Goal: Find contact information: Find contact information

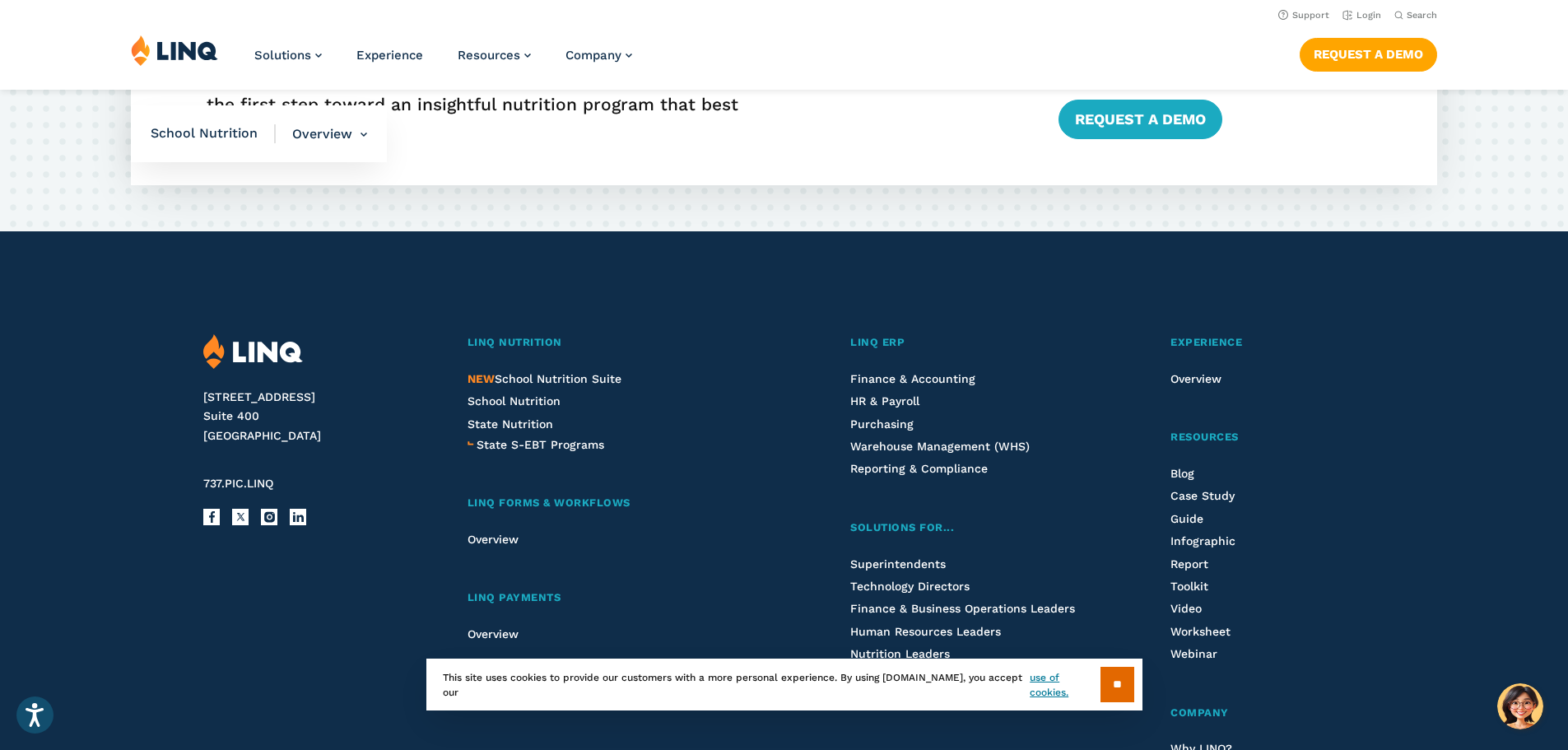
scroll to position [4256, 0]
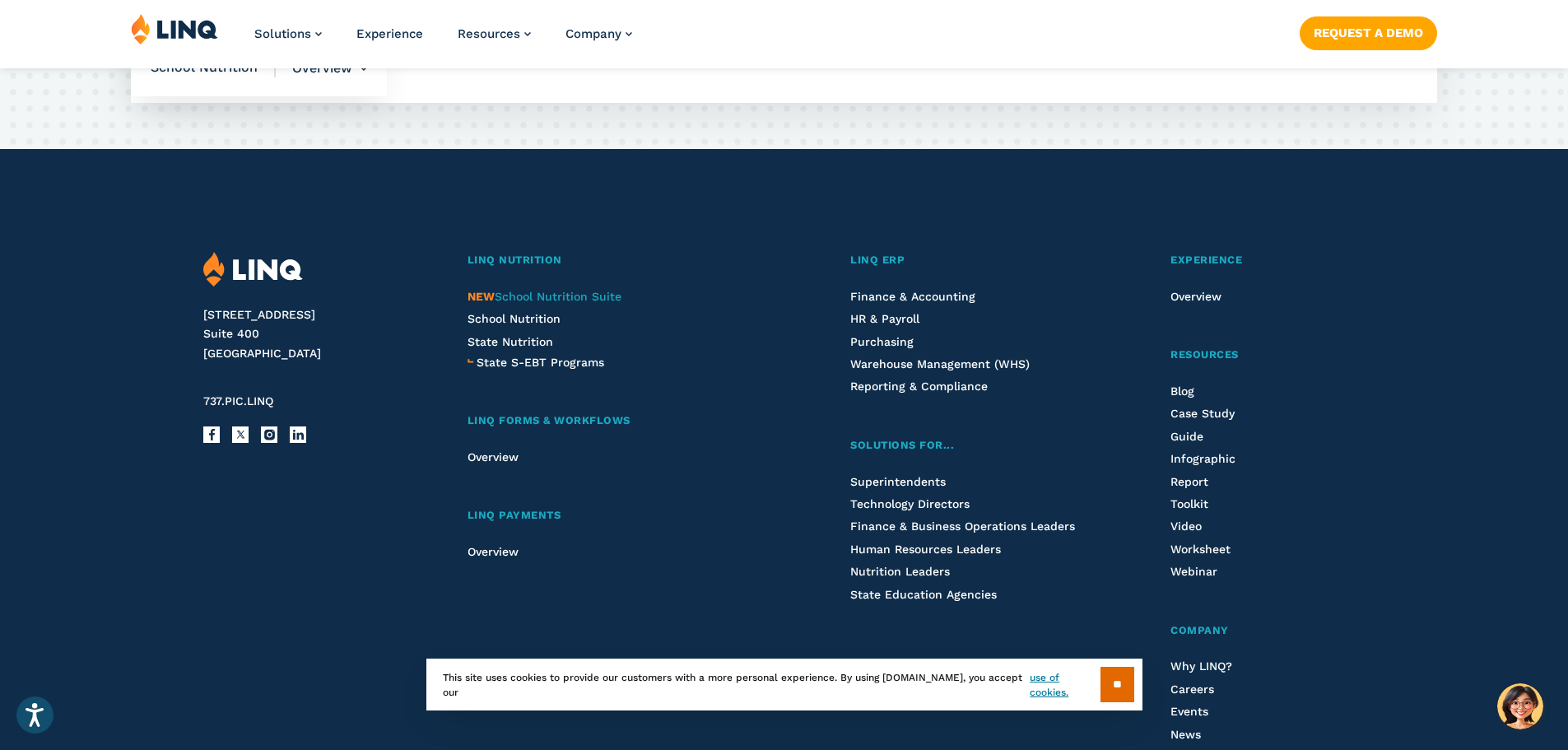
click at [525, 295] on span "NEW School Nutrition Suite" at bounding box center [545, 296] width 154 height 13
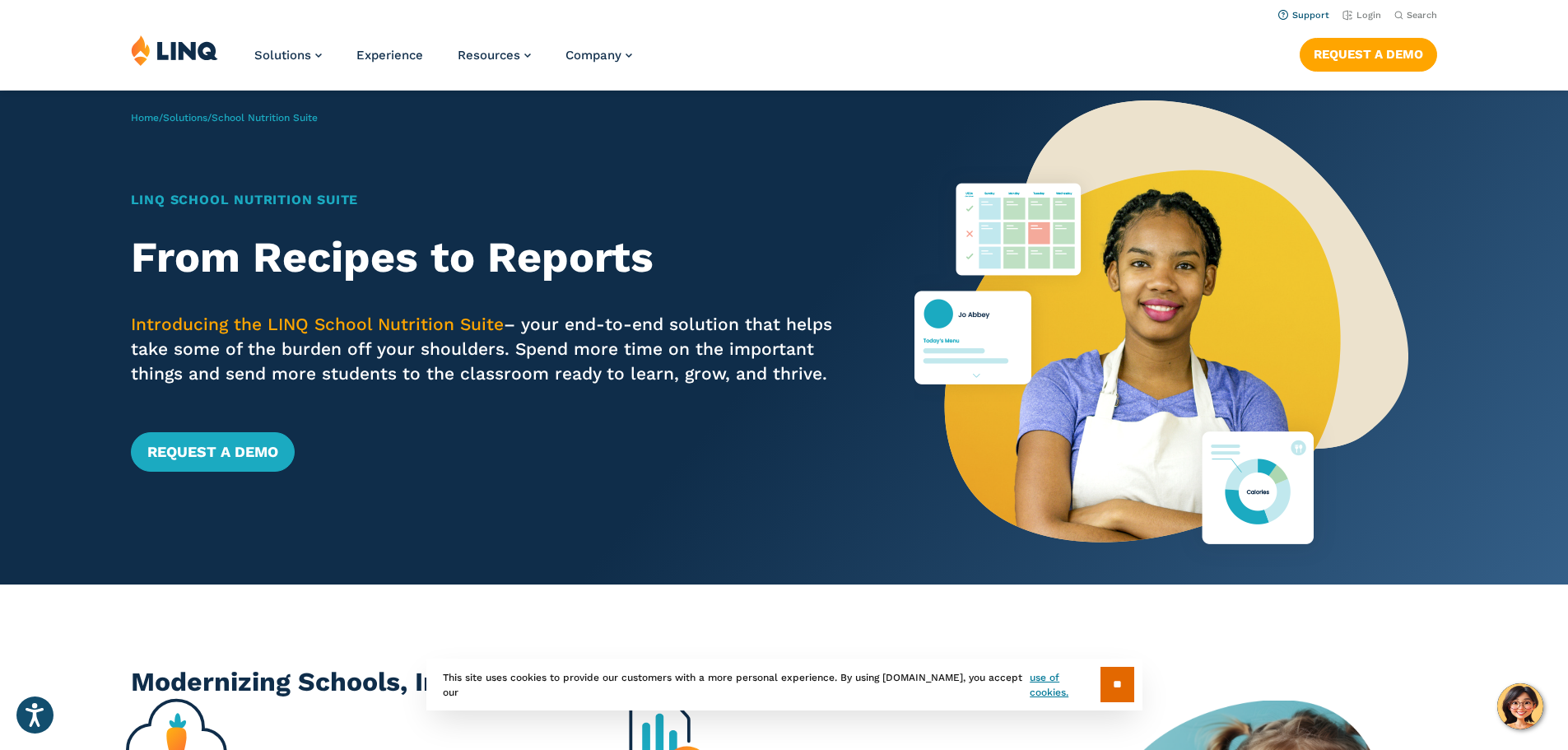
click at [1301, 13] on link "Support" at bounding box center [1304, 15] width 51 height 11
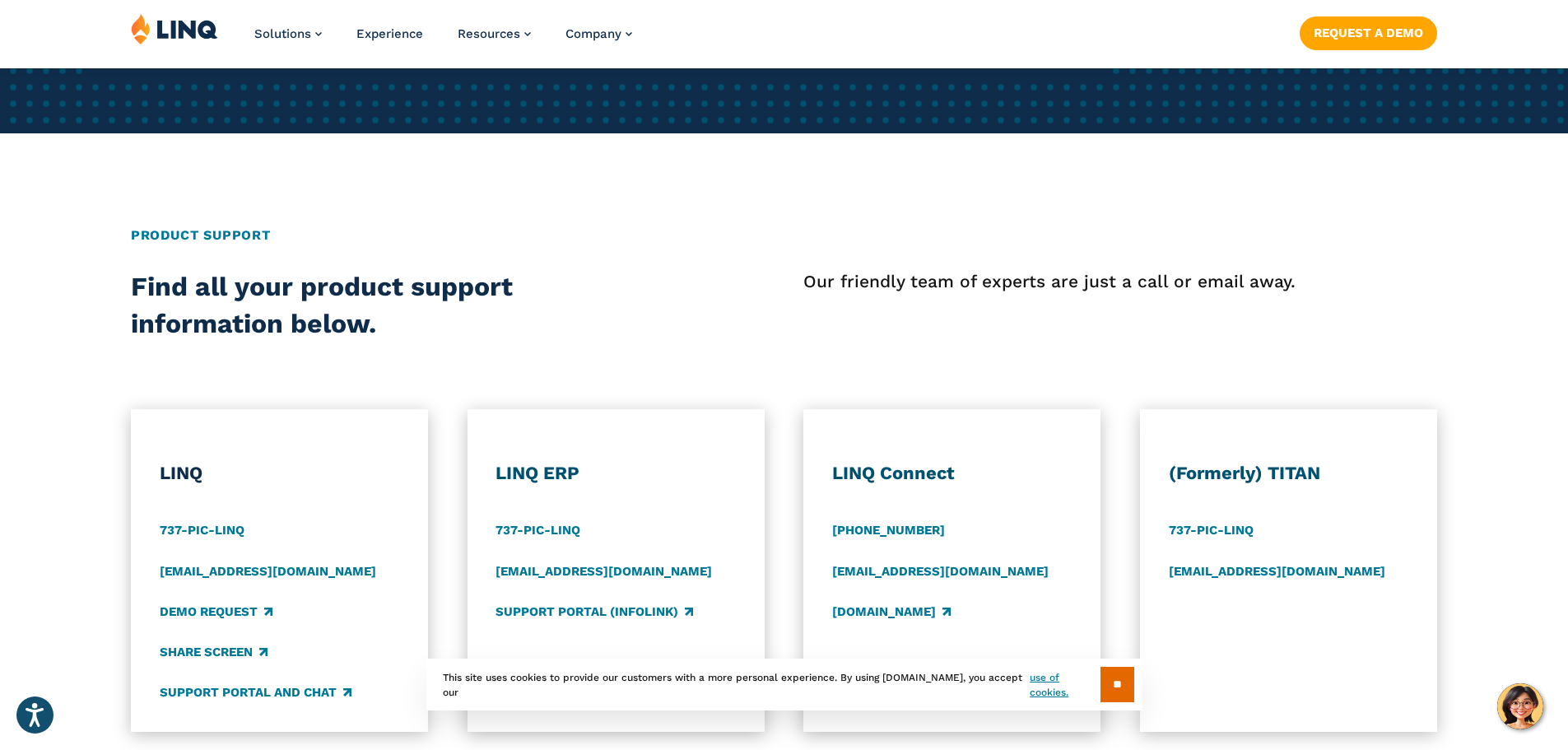
scroll to position [577, 0]
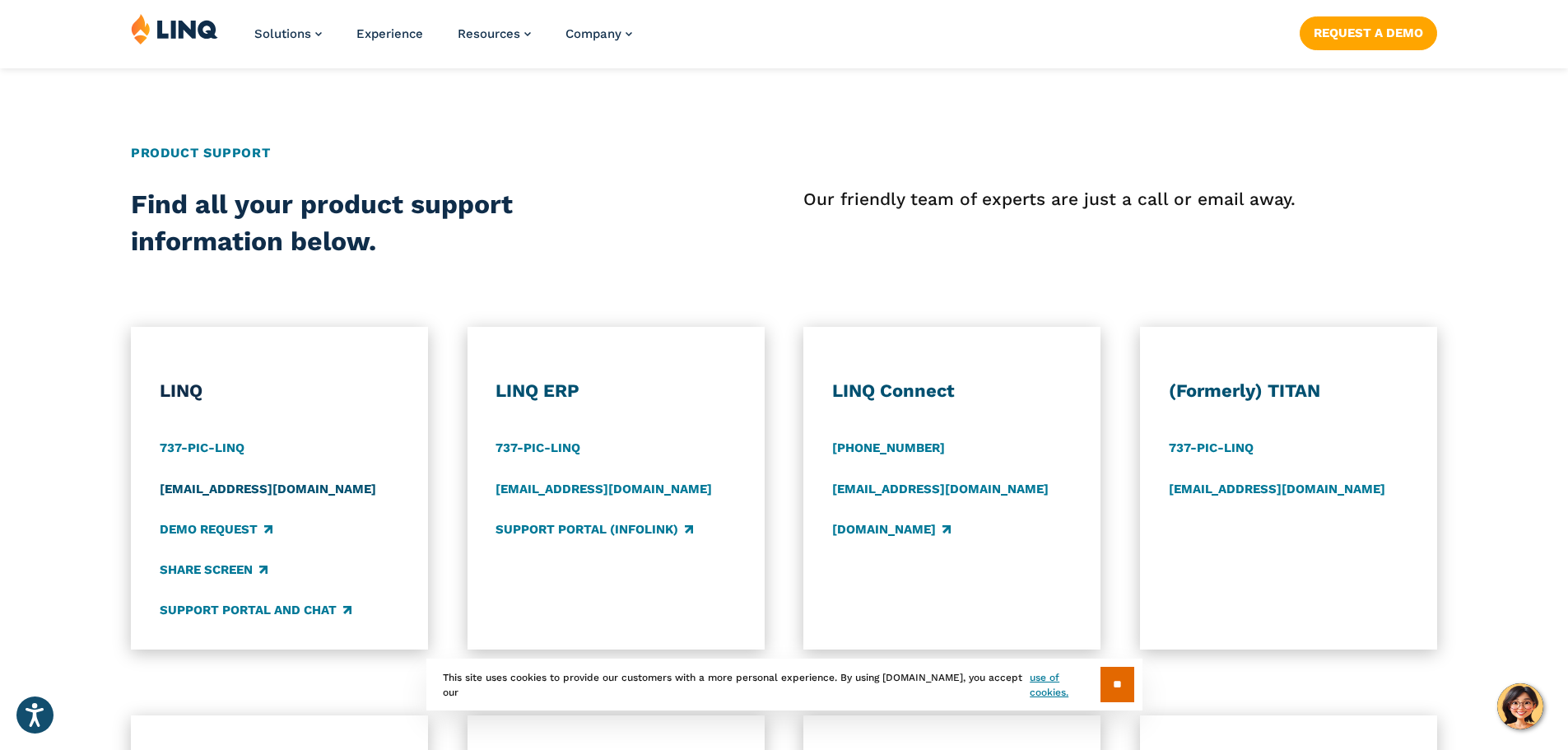
click at [189, 486] on link "[EMAIL_ADDRESS][DOMAIN_NAME]" at bounding box center [268, 489] width 216 height 18
click at [333, 520] on div "Demo Request" at bounding box center [280, 529] width 240 height 18
click at [222, 486] on link "support@linq.com" at bounding box center [268, 489] width 216 height 18
drag, startPoint x: 313, startPoint y: 482, endPoint x: 193, endPoint y: 475, distance: 120.2
click at [193, 475] on div "LINQ 737-PIC-LINQ support@linq.com Demo Request Share Screen Support Portal and…" at bounding box center [280, 500] width 240 height 241
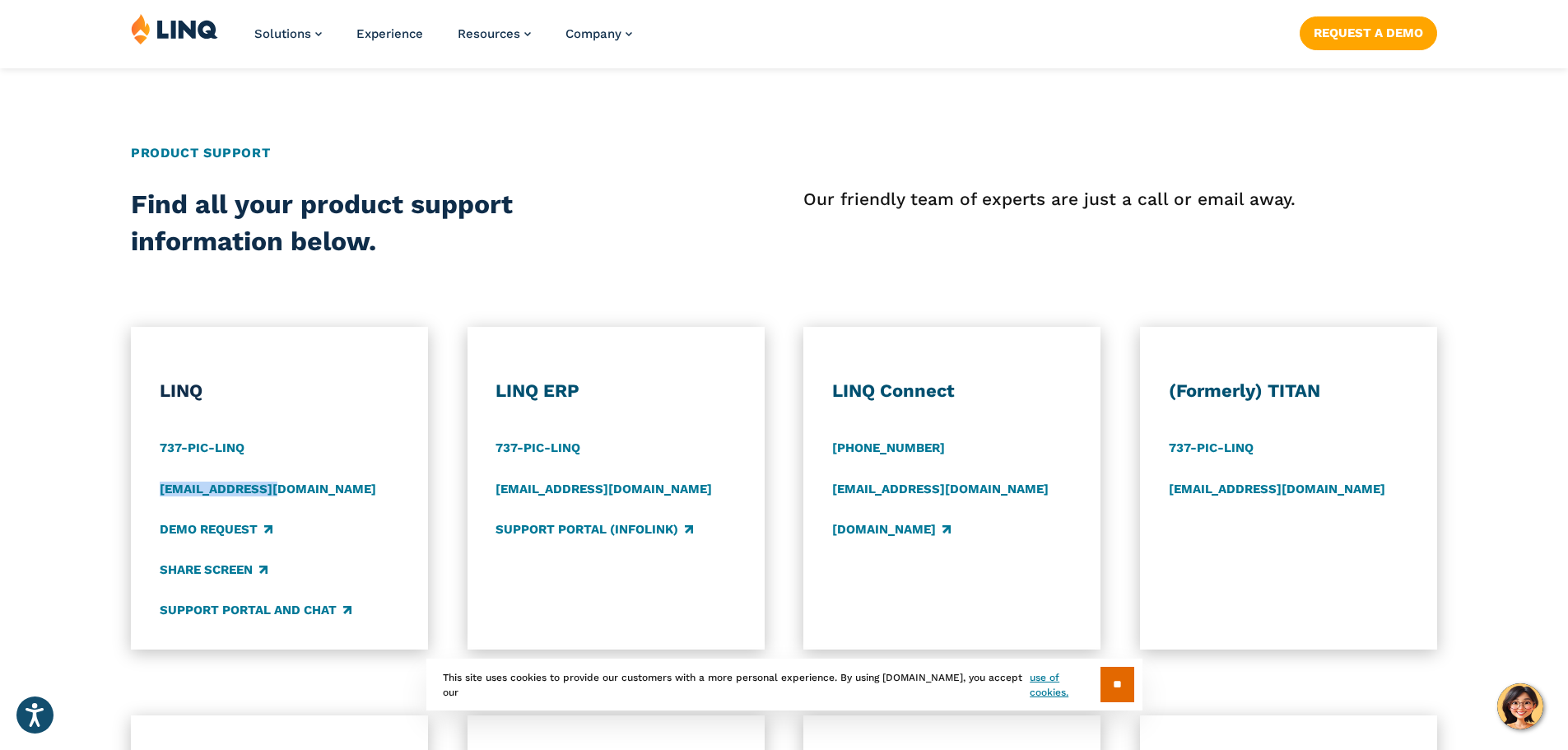
copy link "support@linq.com"
